Goal: Task Accomplishment & Management: Use online tool/utility

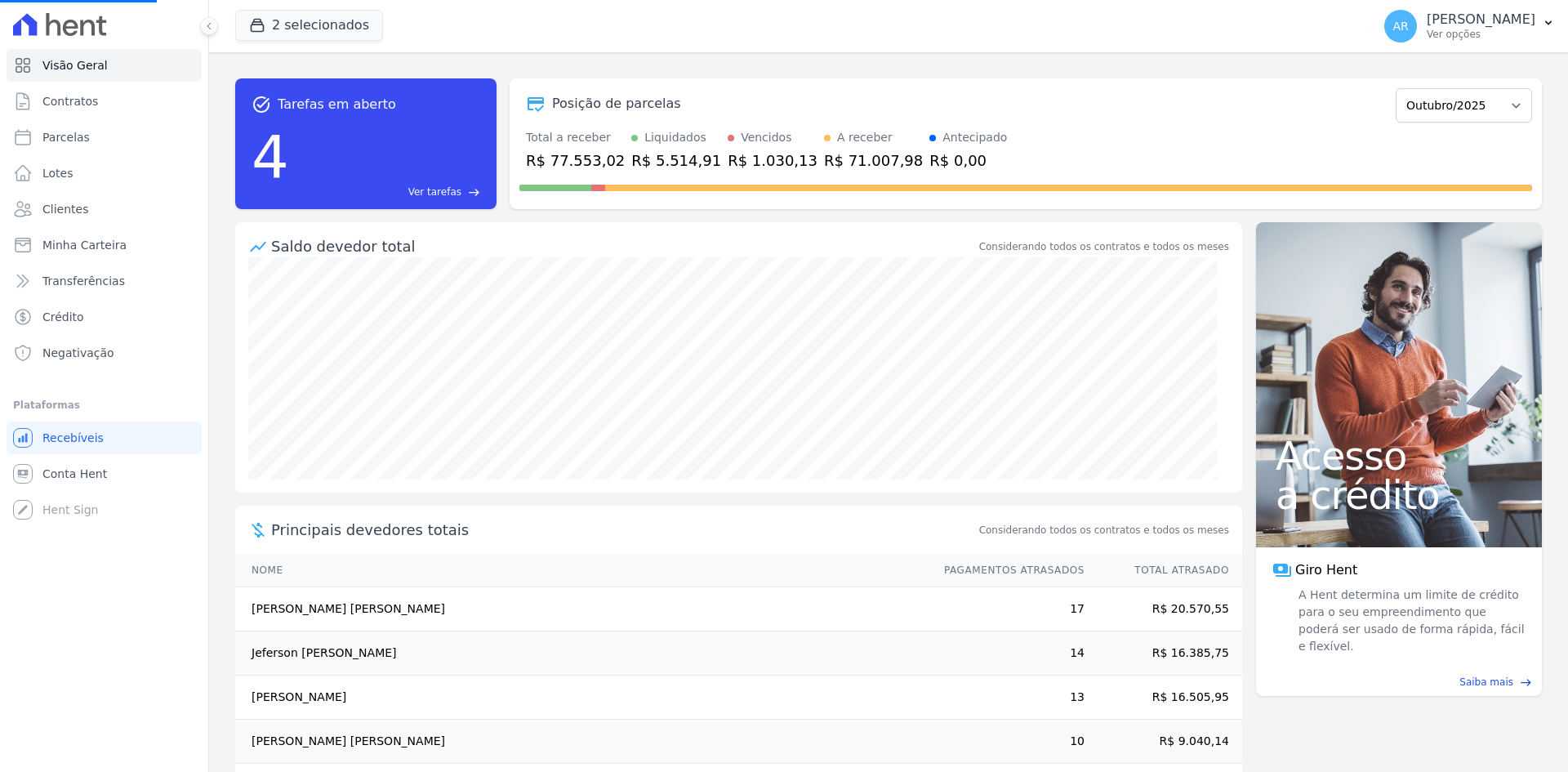
select select
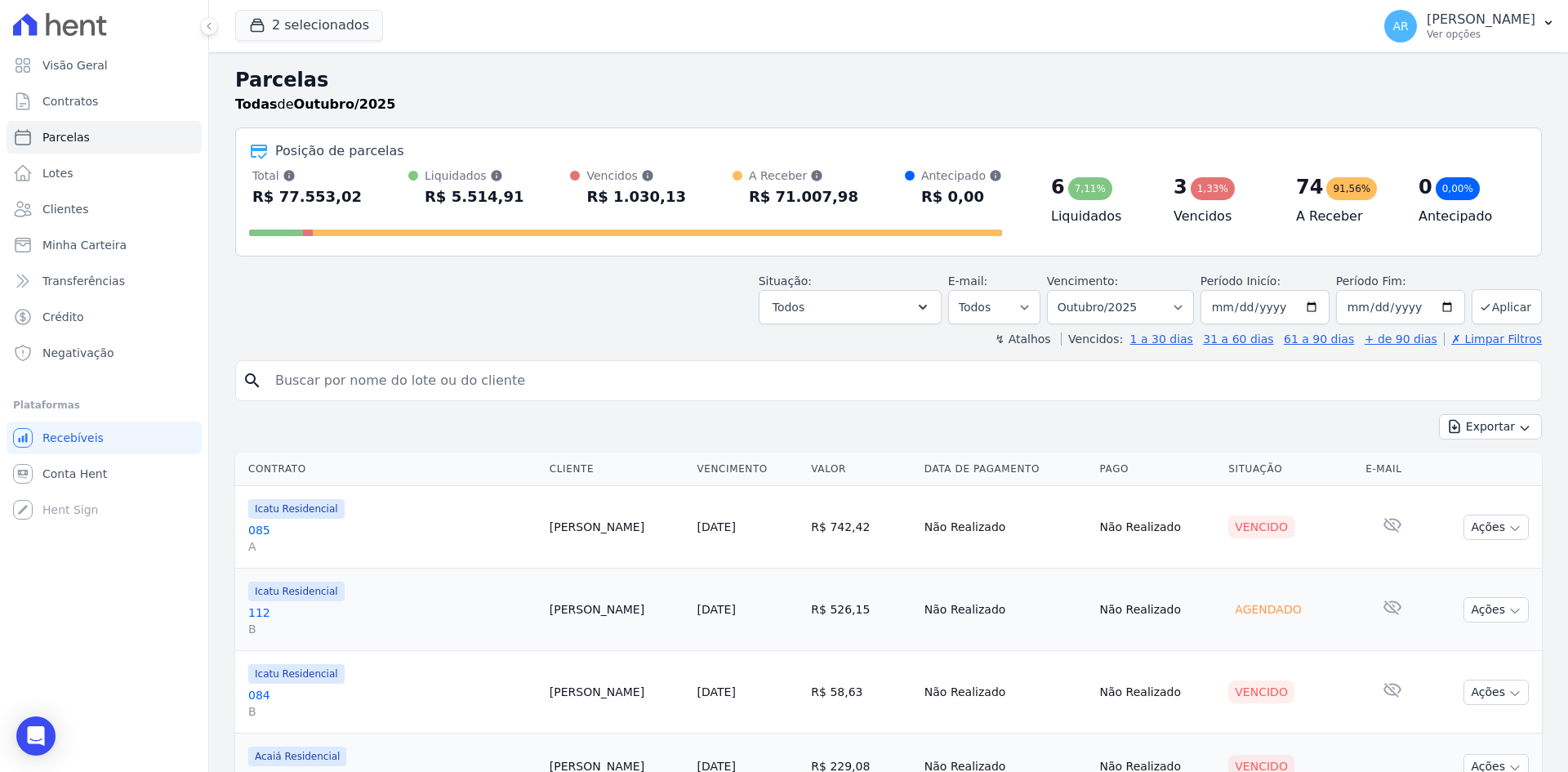
click at [448, 388] on input "search" at bounding box center [900, 380] width 1269 height 32
type input "thiago"
select select
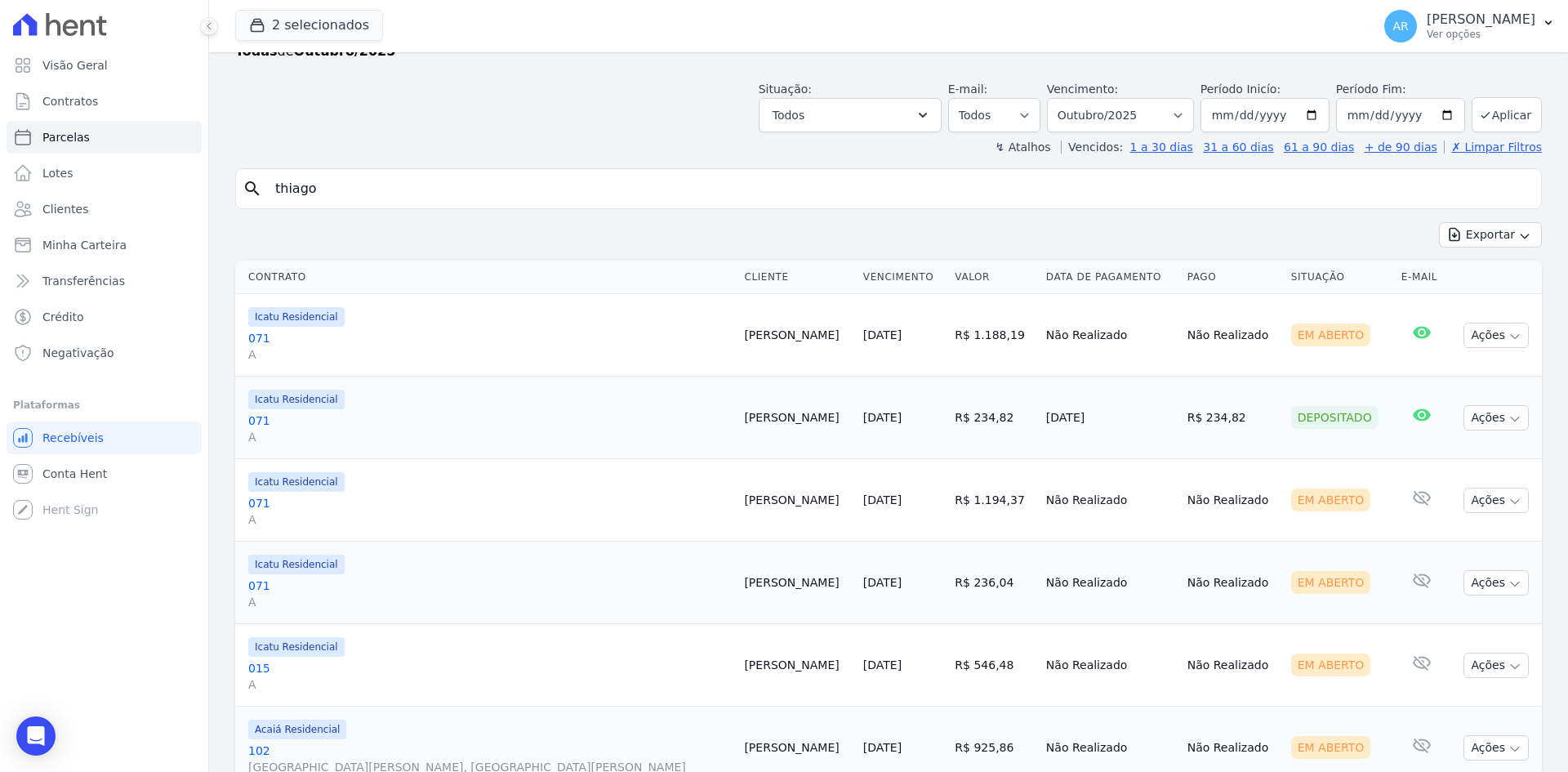
scroll to position [82, 0]
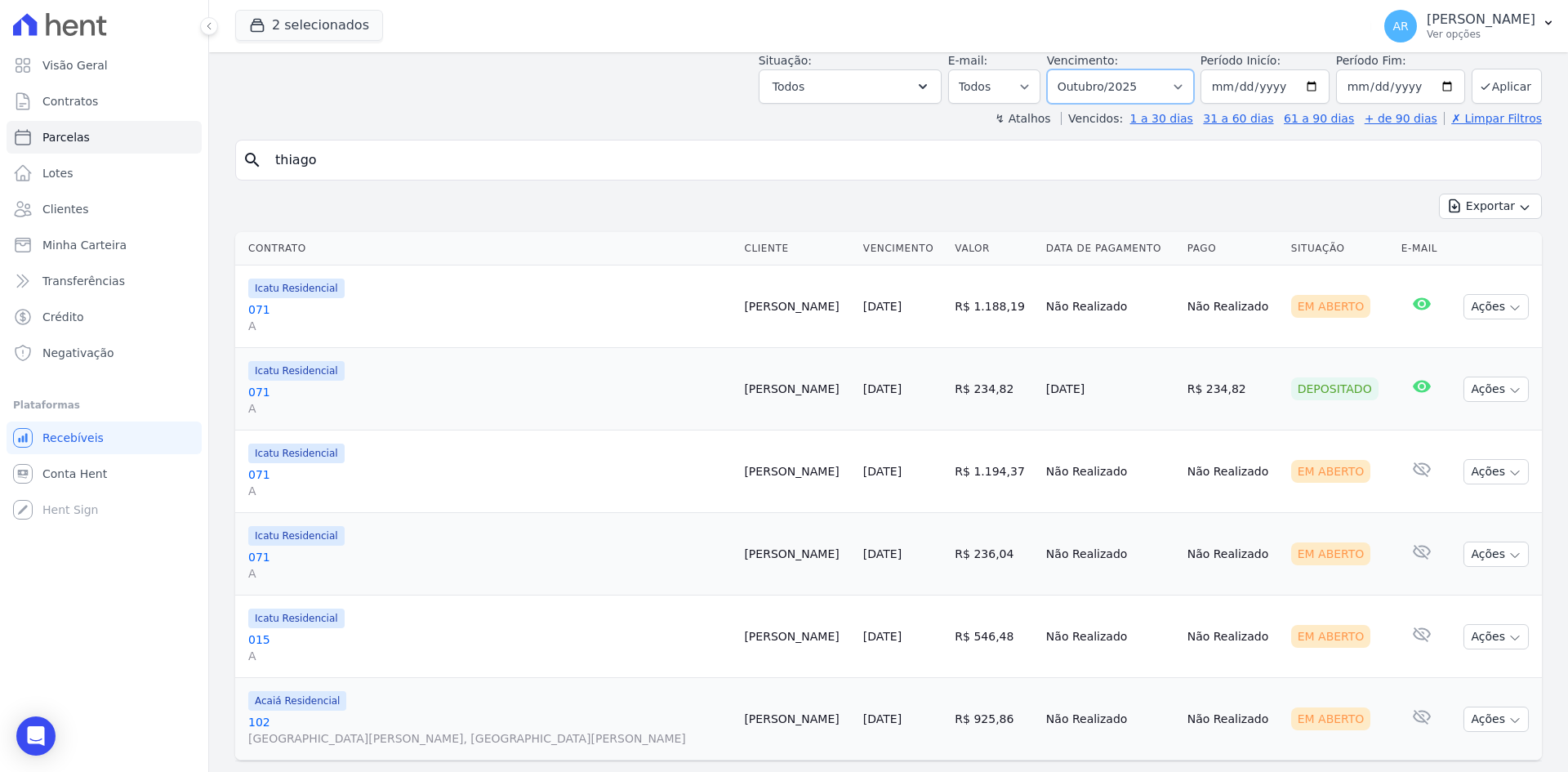
click at [1093, 90] on select "Filtrar por período ──────── Todos os meses Fevereiro/2024 Março/2024 Abril/202…" at bounding box center [1121, 86] width 147 height 34
select select "09/2025"
click at [1058, 70] on select "Filtrar por período ──────── Todos os meses Fevereiro/2024 Março/2024 Abril/202…" at bounding box center [1121, 86] width 147 height 34
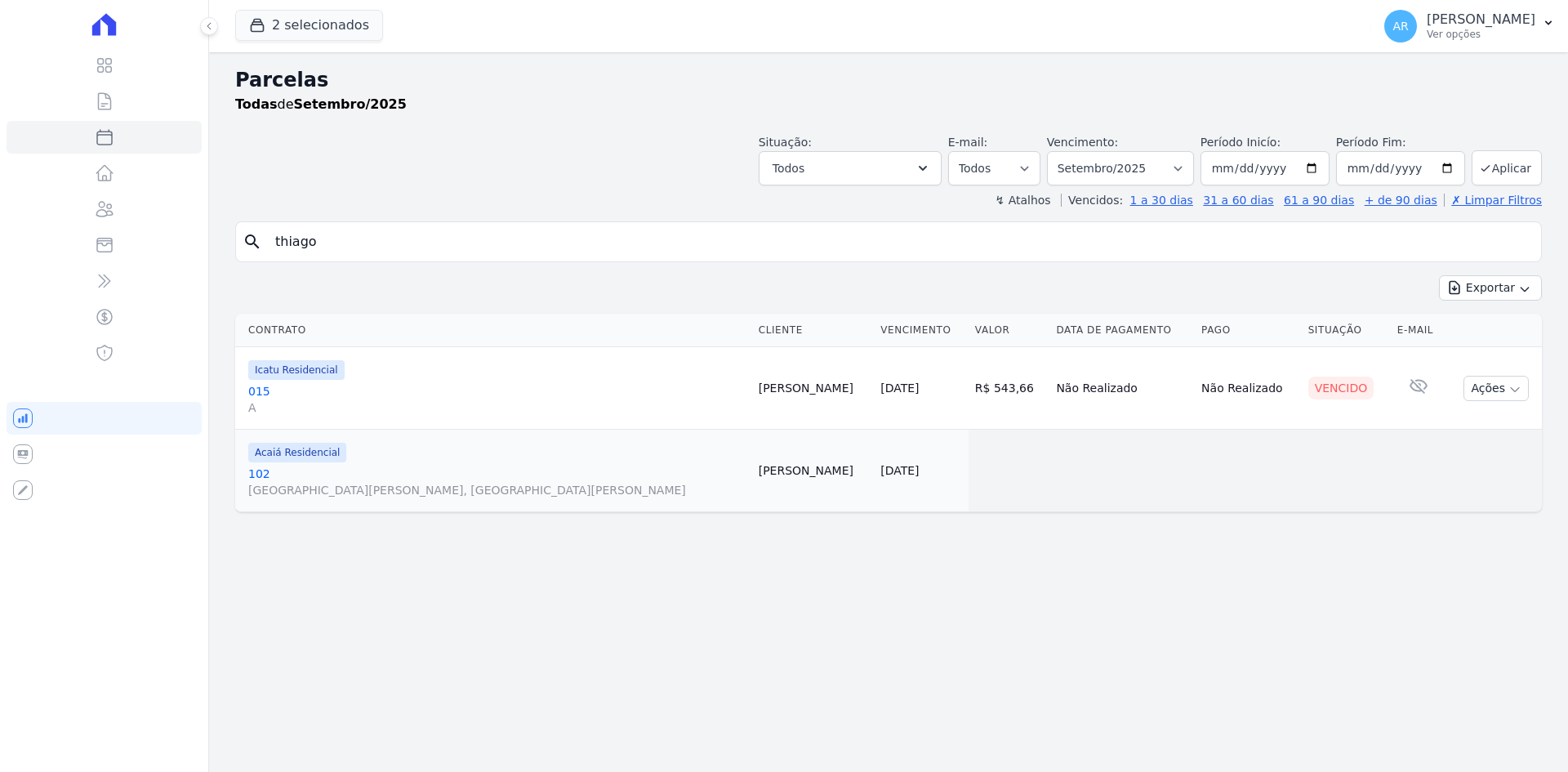
select select
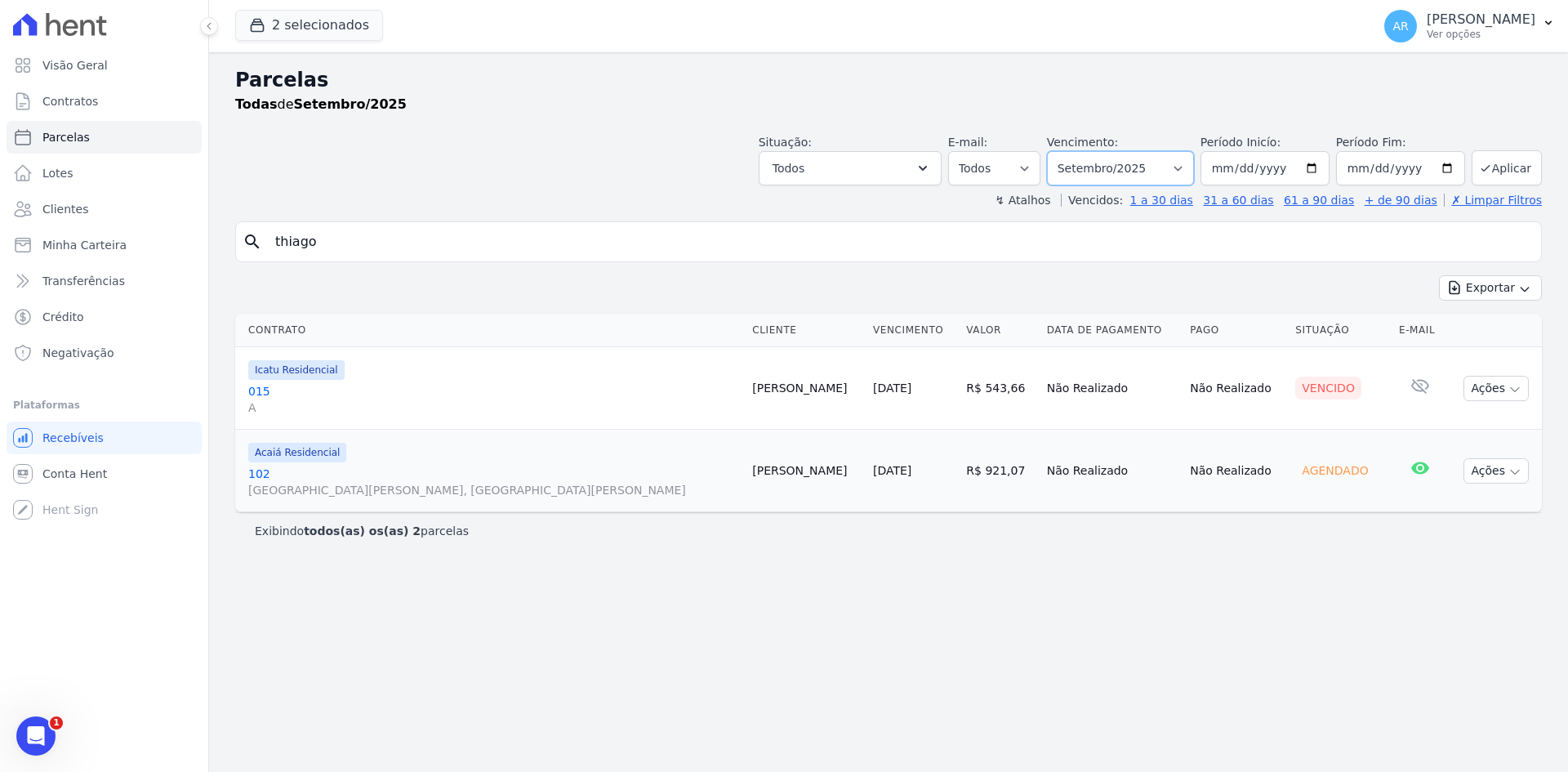
click at [1085, 170] on select "Filtrar por período ──────── Todos os meses Fevereiro/2024 Março/2024 Abril/202…" at bounding box center [1121, 168] width 147 height 34
select select "08/2025"
click at [1070, 151] on select "Filtrar por período ──────── Todos os meses Fevereiro/2024 Março/2024 Abril/202…" at bounding box center [1121, 168] width 147 height 34
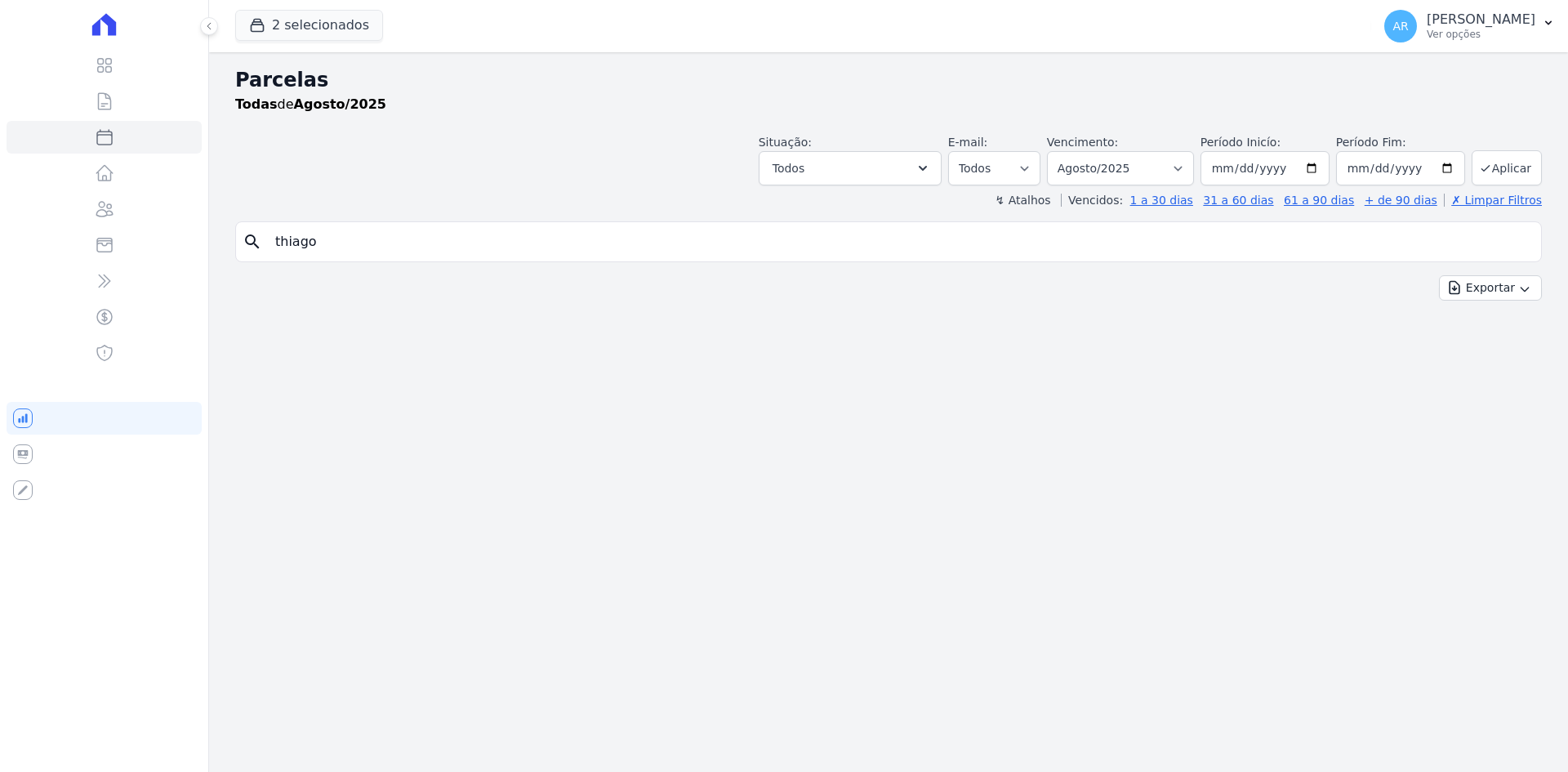
select select
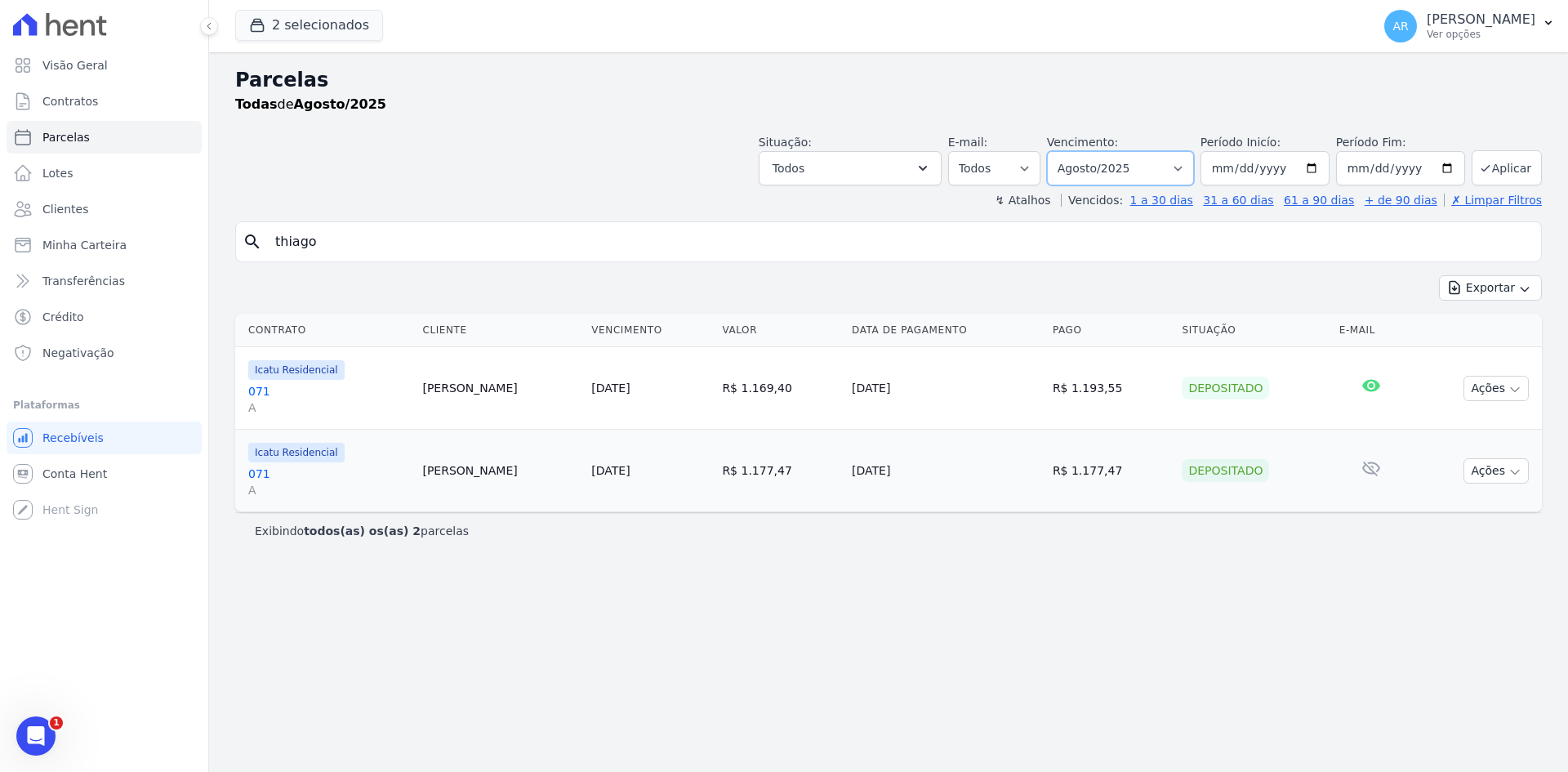
click at [1100, 169] on select "Filtrar por período ──────── Todos os meses Fevereiro/2024 Março/2024 Abril/202…" at bounding box center [1121, 168] width 147 height 34
select select "04/2025"
click at [1070, 151] on select "Filtrar por período ──────── Todos os meses Fevereiro/2024 Março/2024 Abril/202…" at bounding box center [1121, 168] width 147 height 34
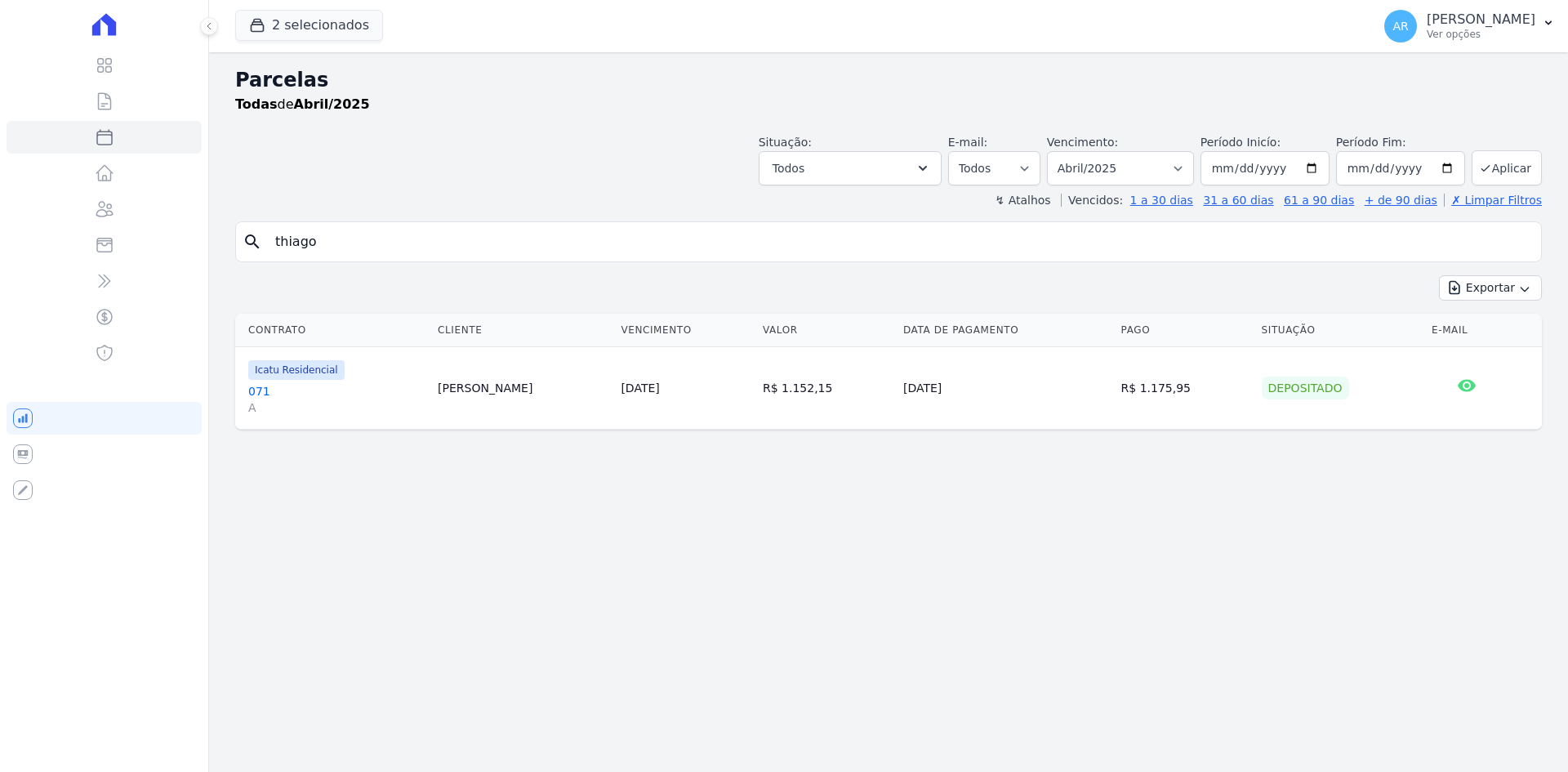
select select
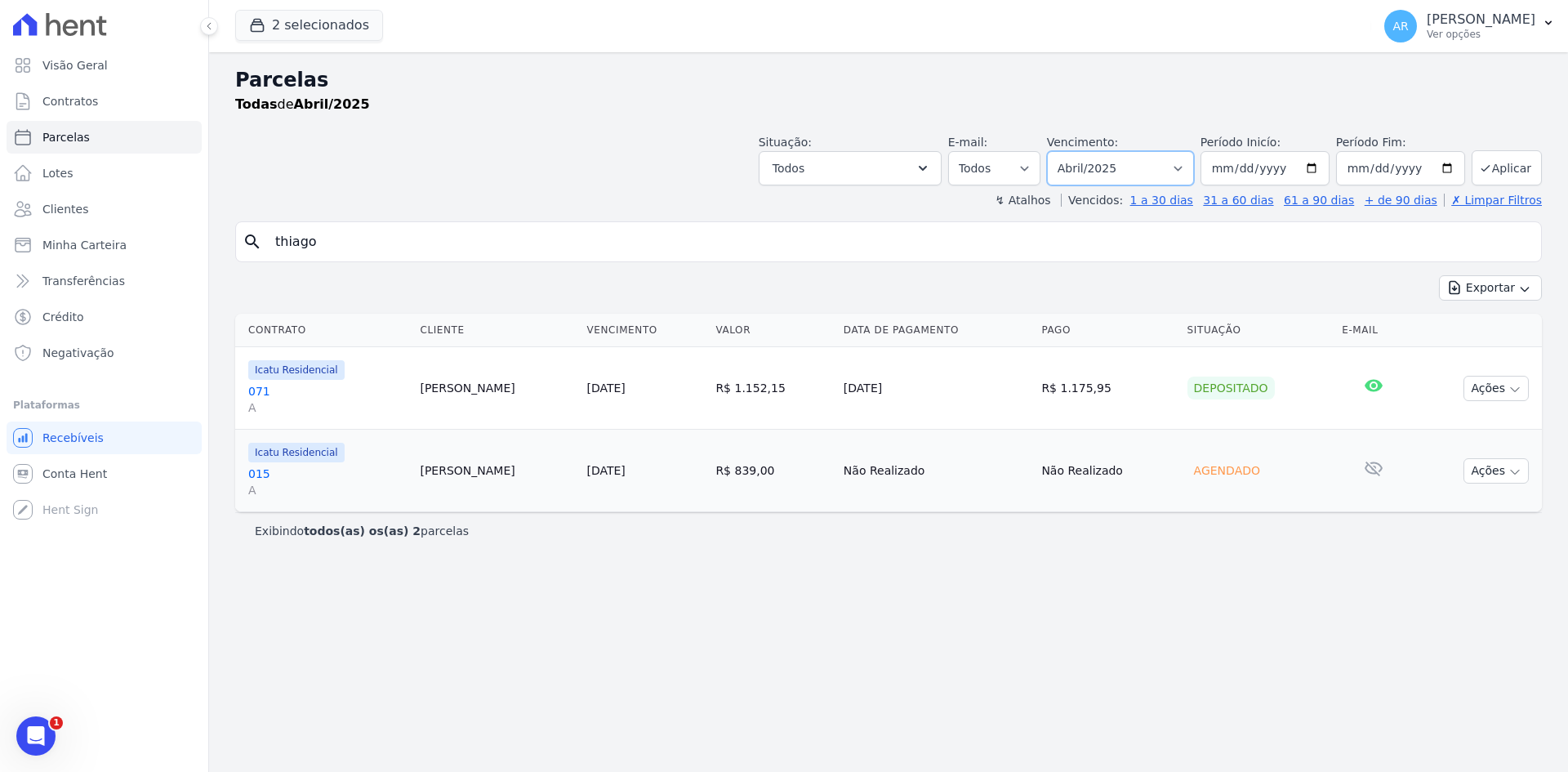
drag, startPoint x: 1104, startPoint y: 161, endPoint x: 1103, endPoint y: 185, distance: 24.0
click at [1104, 161] on select "Filtrar por período ──────── Todos os meses Fevereiro/2024 Março/2024 Abril/202…" at bounding box center [1121, 168] width 147 height 34
select select "03/2025"
click at [1070, 151] on select "Filtrar por período ──────── Todos os meses Fevereiro/2024 Março/2024 Abril/202…" at bounding box center [1121, 168] width 147 height 34
select select
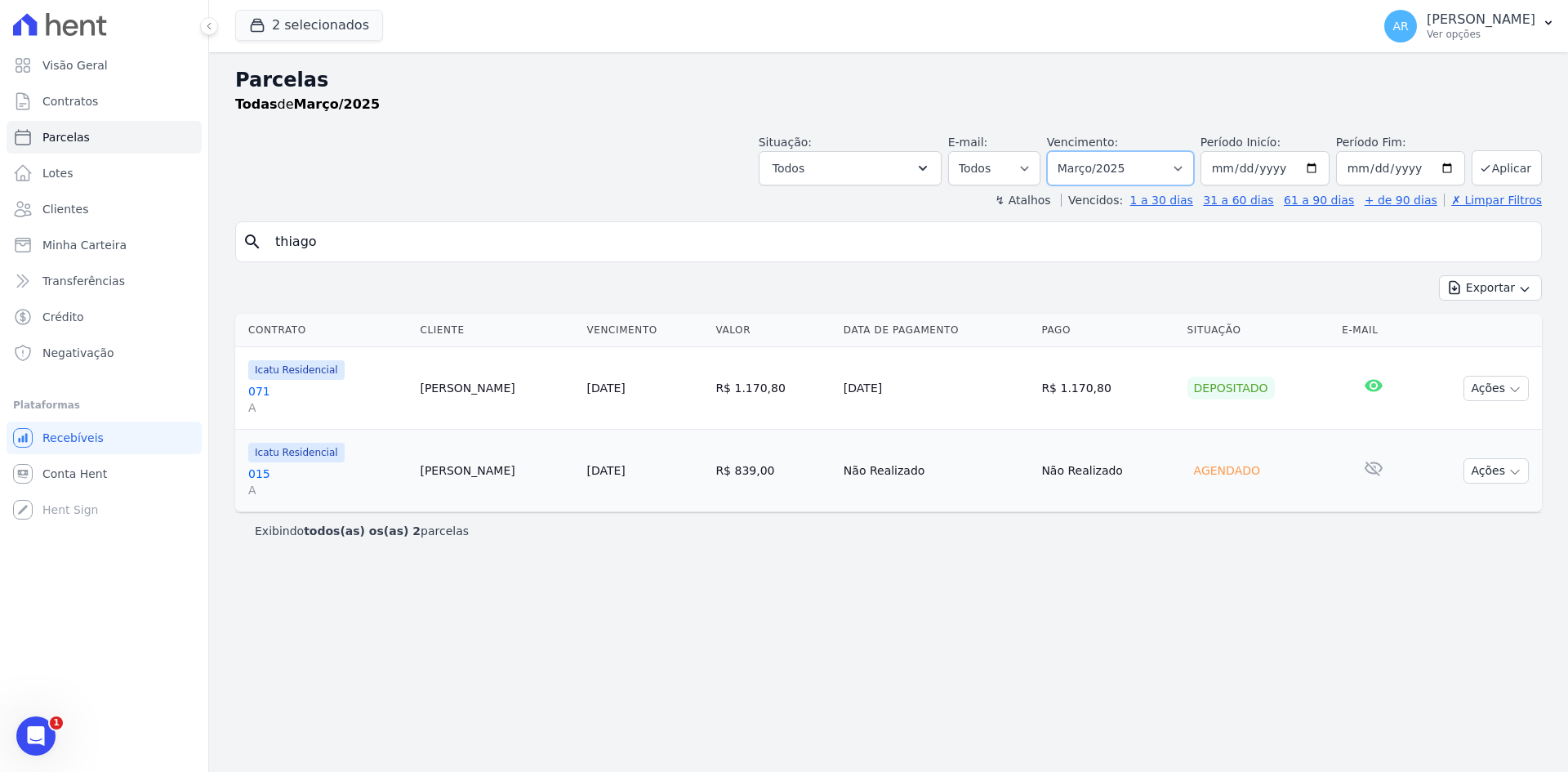
click at [1087, 169] on select "Filtrar por período ──────── Todos os meses Fevereiro/2024 Março/2024 Abril/202…" at bounding box center [1121, 168] width 147 height 34
select select "02/2025"
click at [1070, 151] on select "Filtrar por período ──────── Todos os meses Fevereiro/2024 Março/2024 Abril/202…" at bounding box center [1121, 168] width 147 height 34
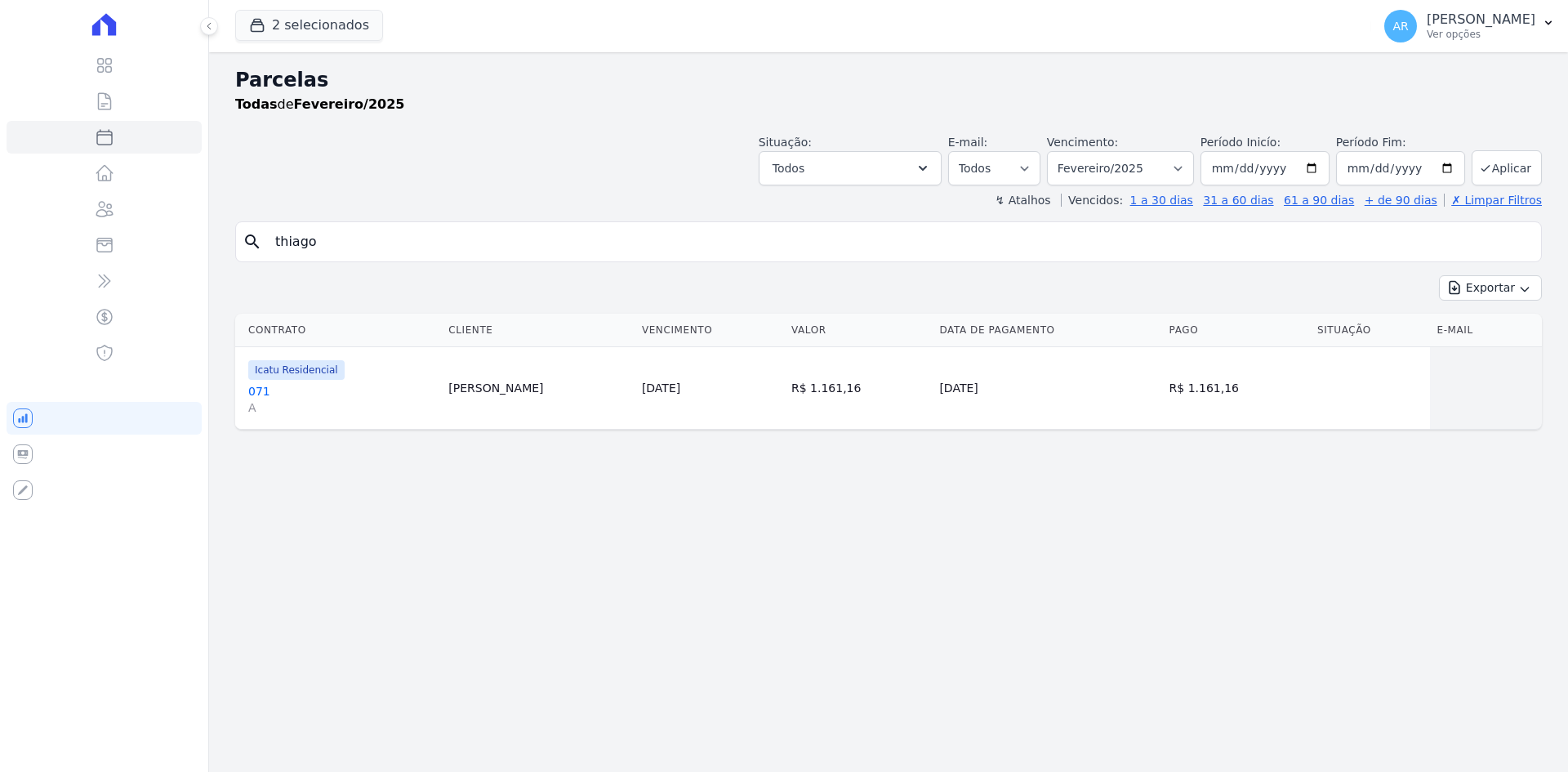
select select
